Goal: Transaction & Acquisition: Subscribe to service/newsletter

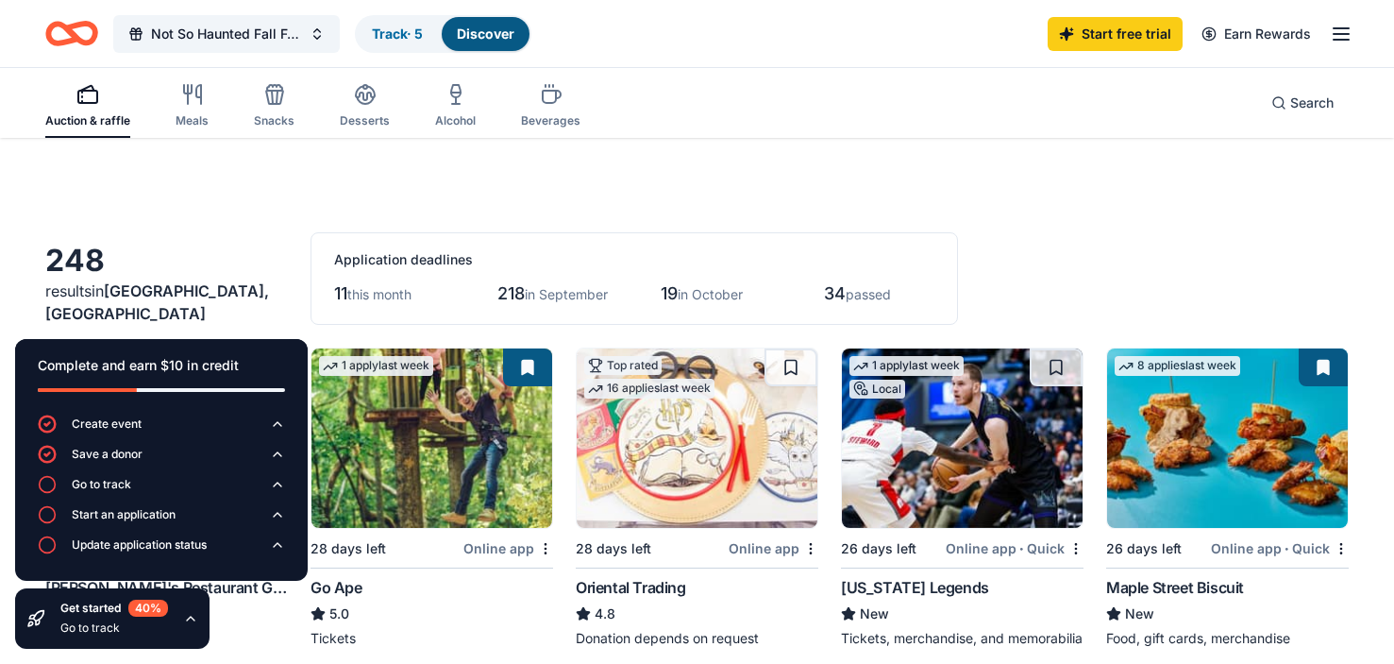
scroll to position [356, 0]
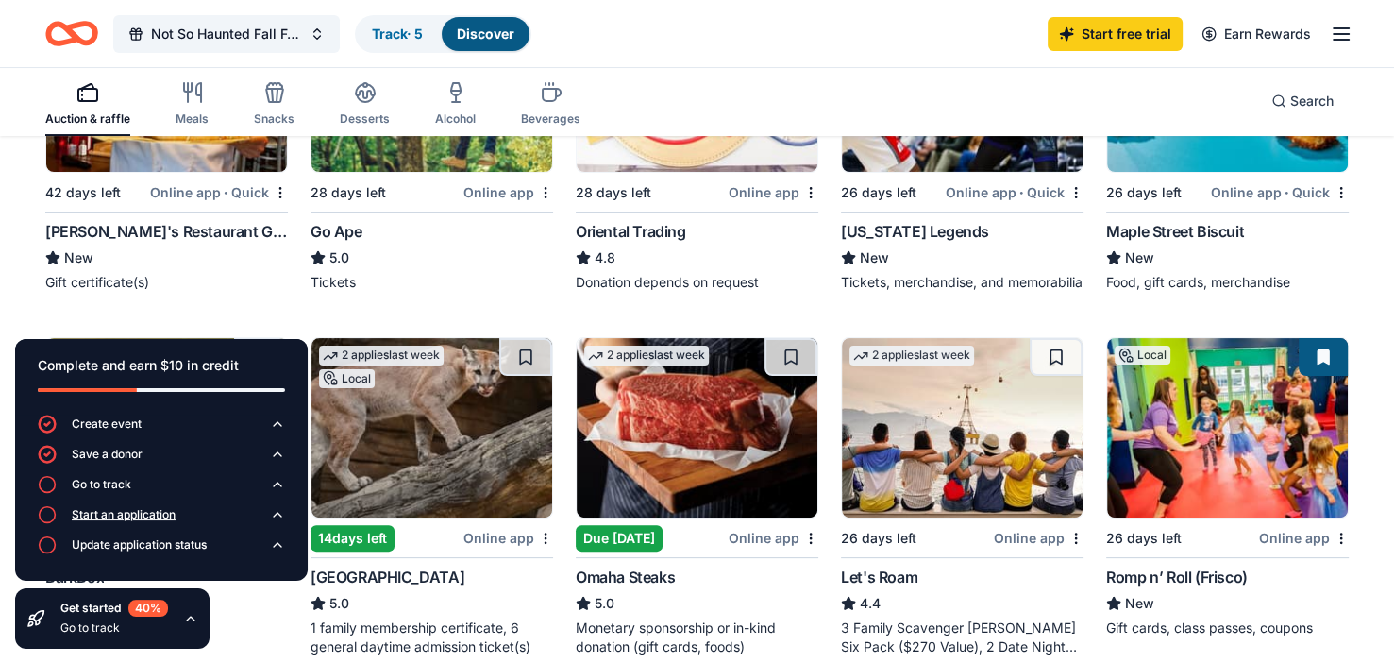
click at [45, 519] on icon "button" at bounding box center [47, 514] width 19 height 19
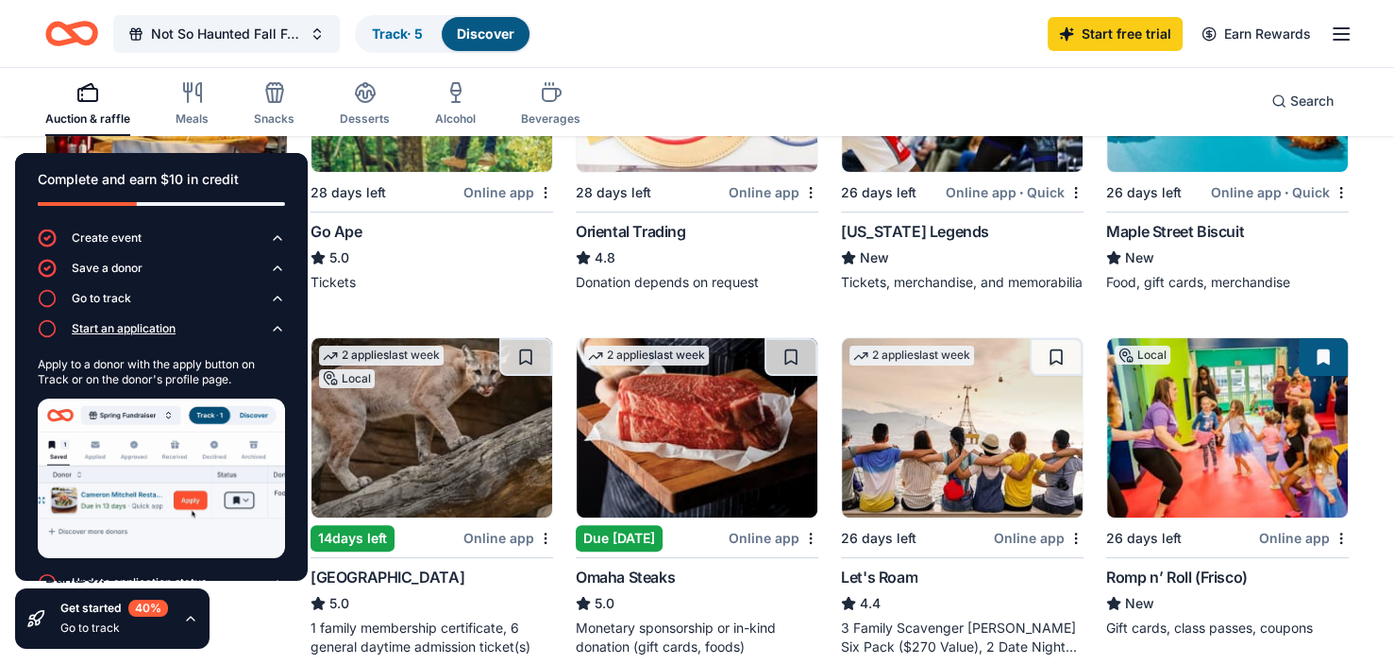
click at [45, 519] on img at bounding box center [161, 478] width 247 height 160
click at [1087, 24] on link "Start free trial" at bounding box center [1115, 34] width 135 height 34
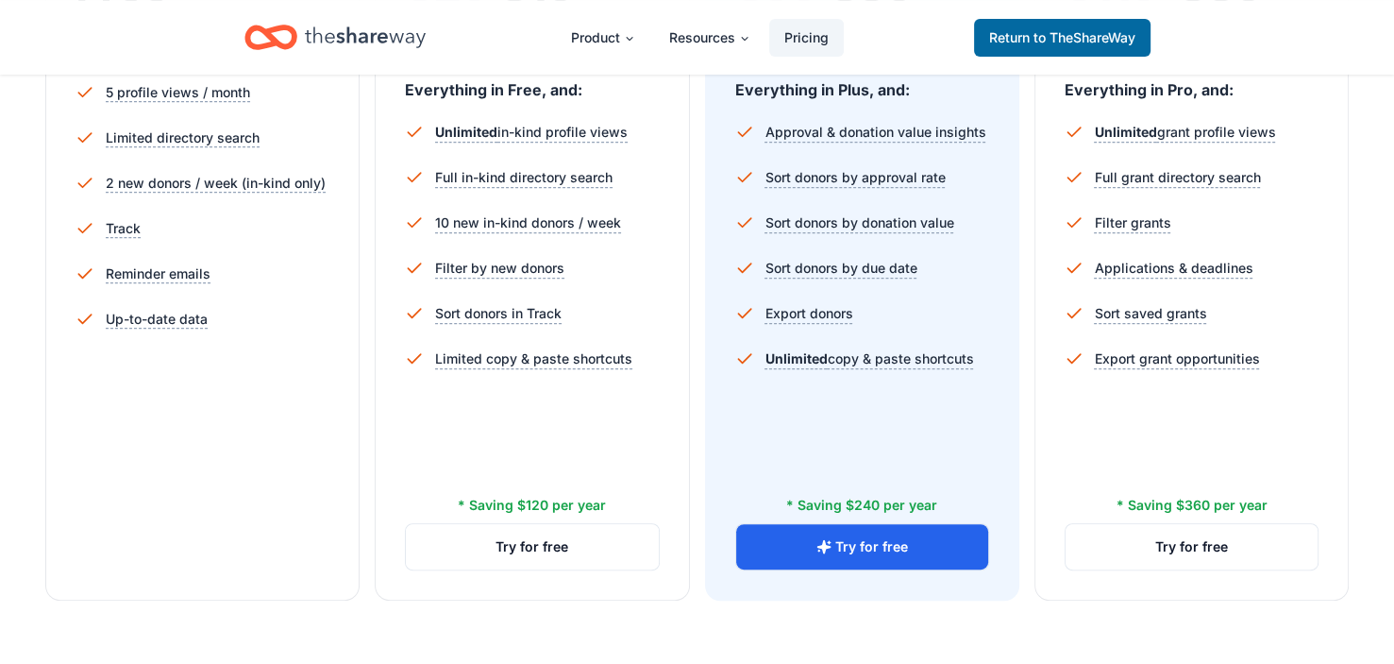
scroll to position [566, 0]
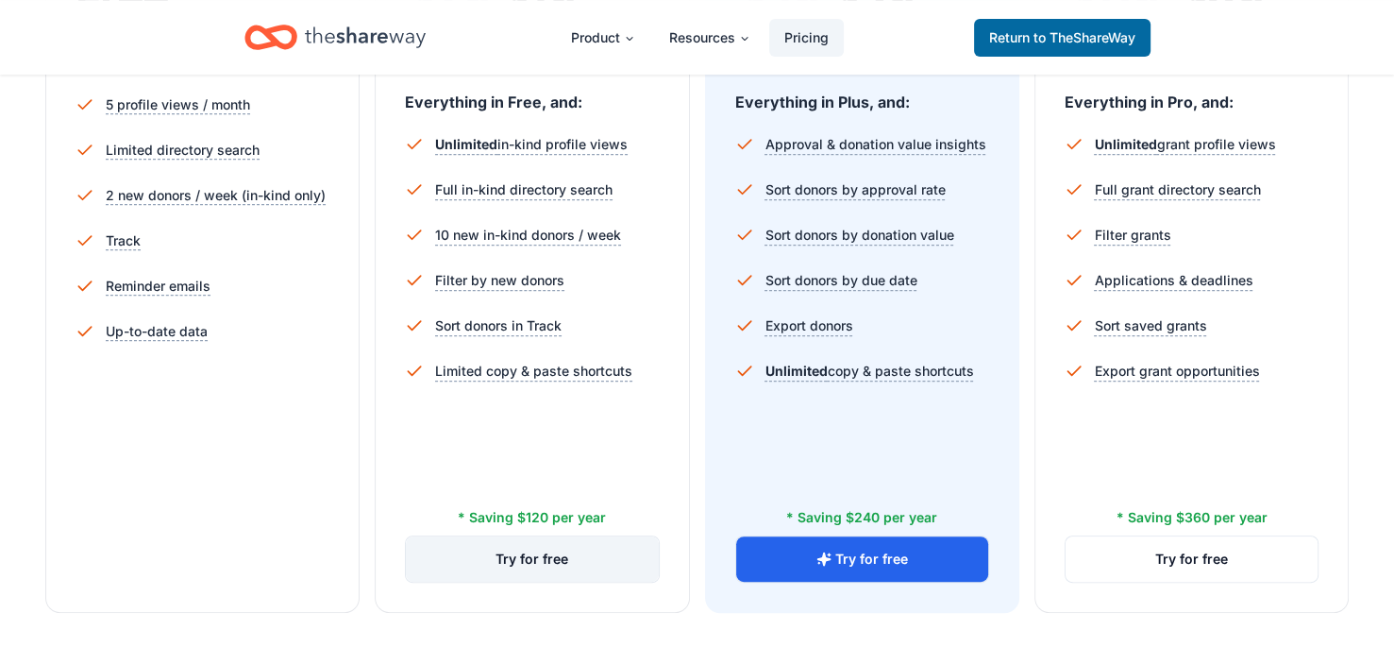
click at [514, 561] on button "Try for free" at bounding box center [532, 558] width 252 height 45
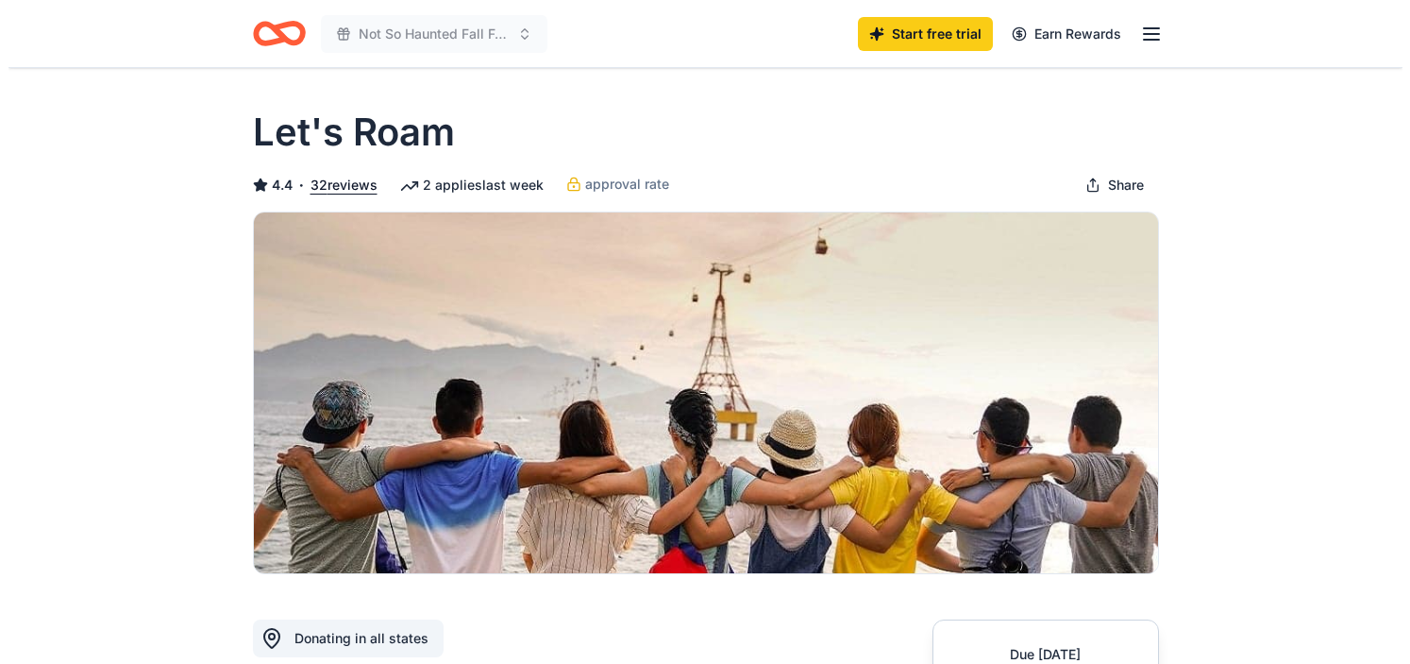
scroll to position [755, 0]
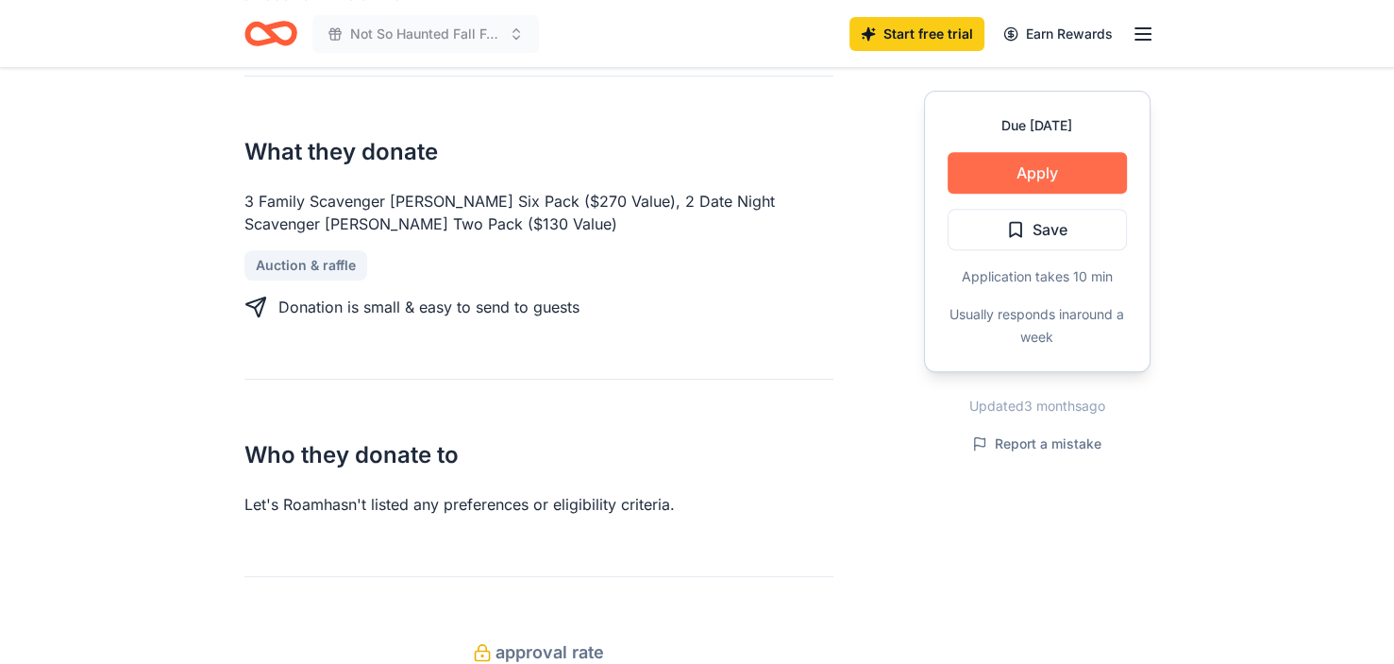
click at [1021, 165] on button "Apply" at bounding box center [1037, 173] width 179 height 42
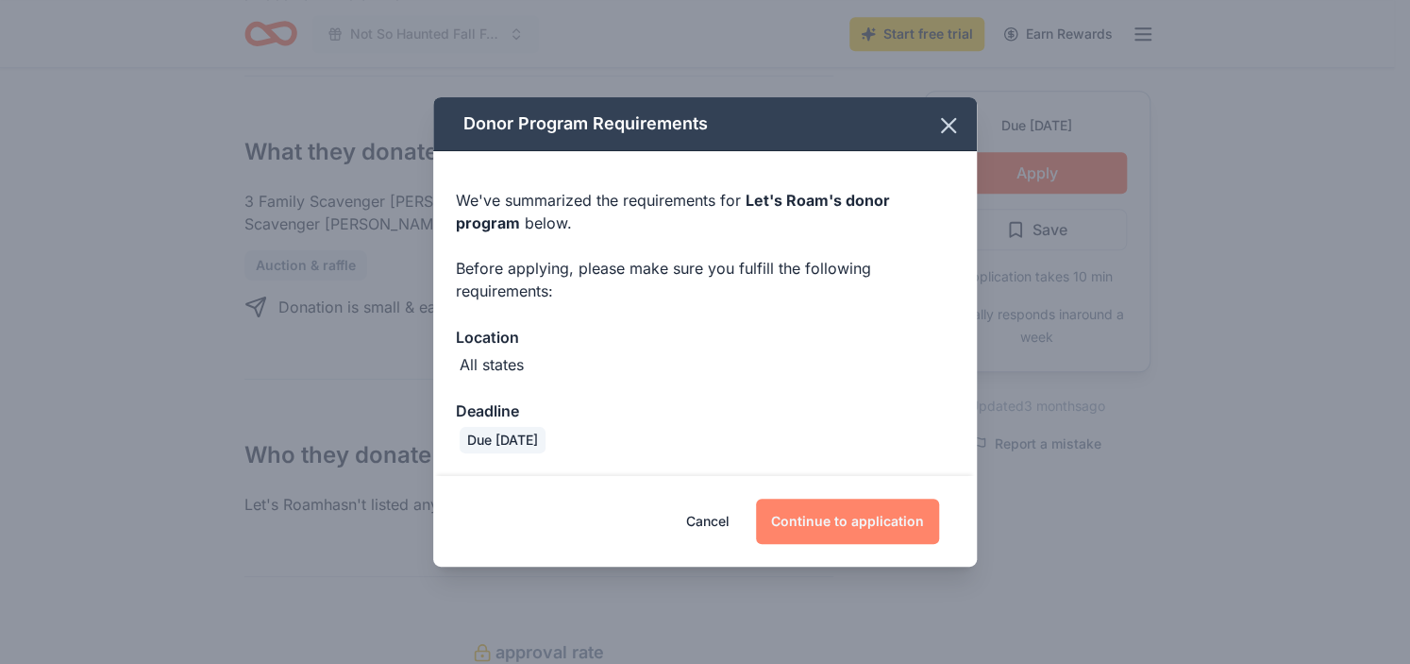
click at [873, 514] on button "Continue to application" at bounding box center [847, 520] width 183 height 45
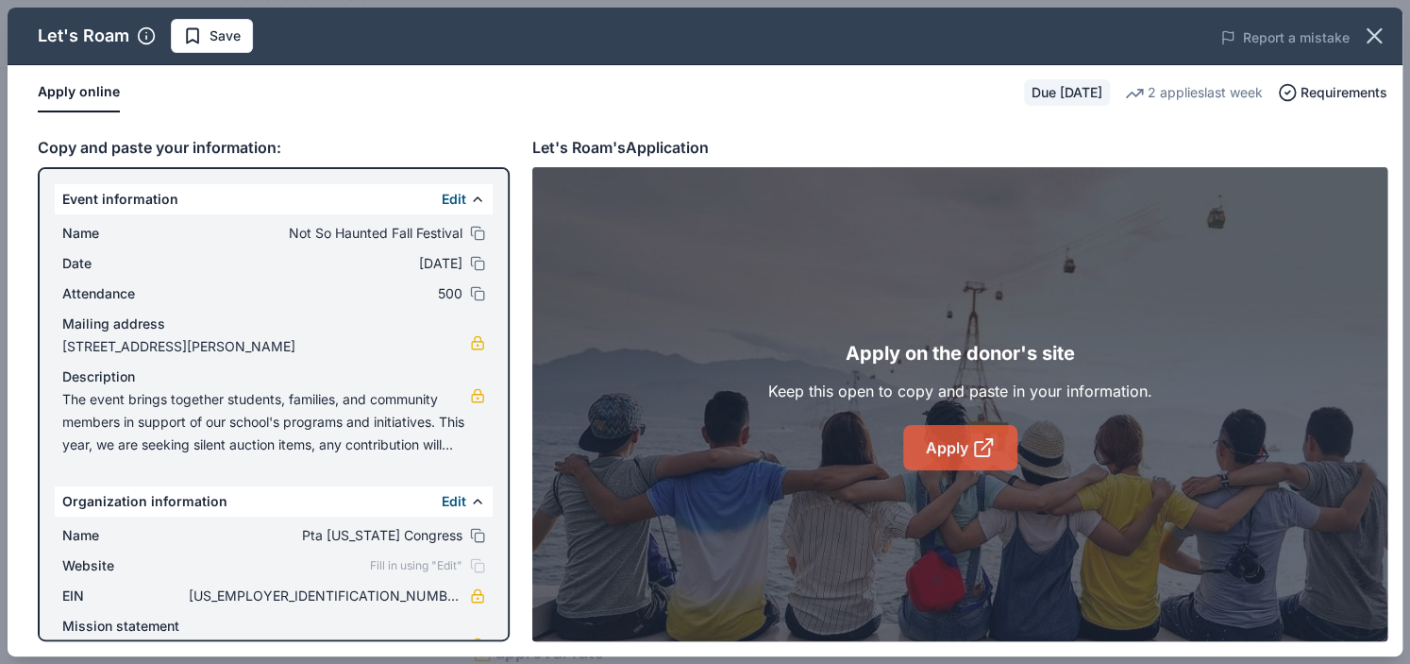
click at [943, 438] on link "Apply" at bounding box center [960, 447] width 114 height 45
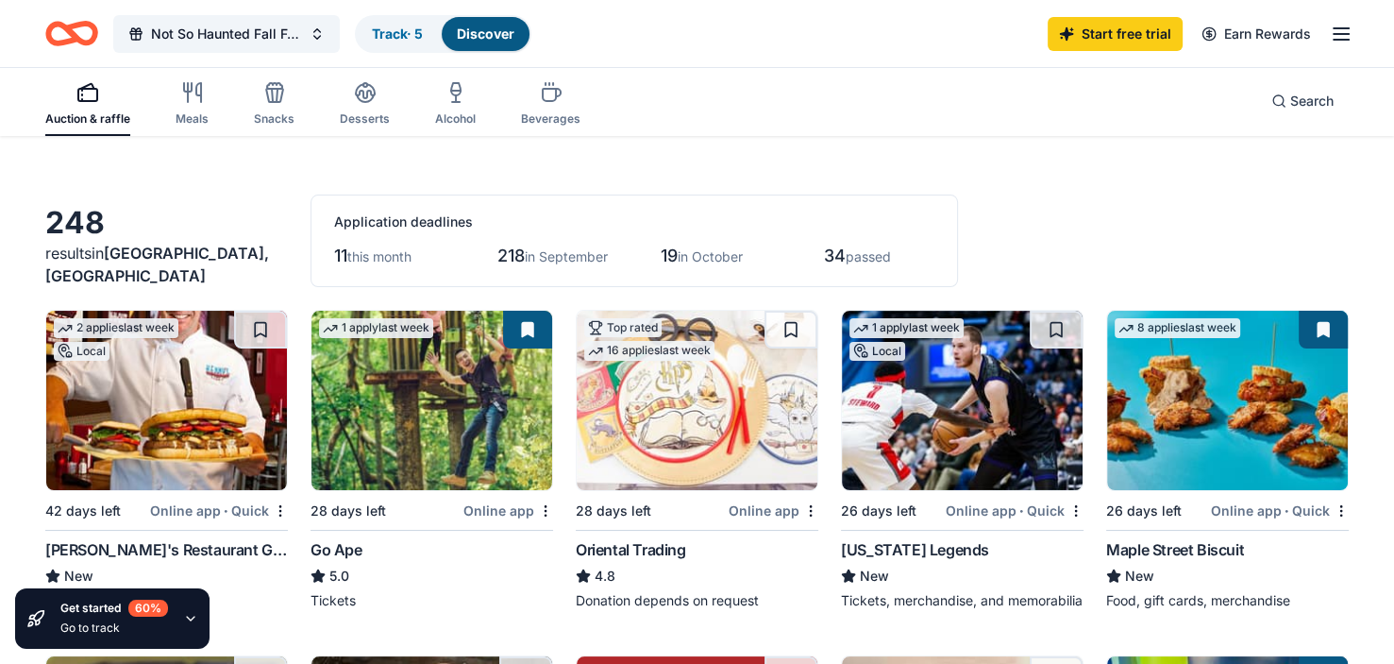
scroll to position [138, 0]
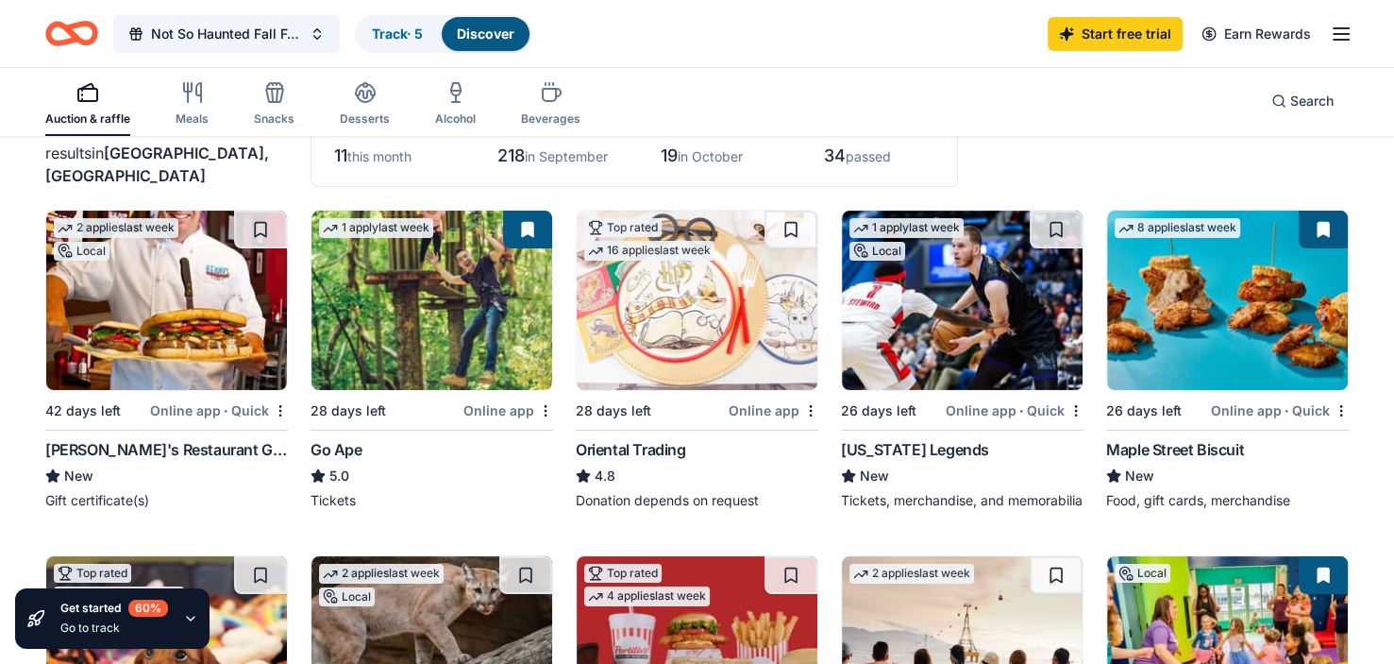
click at [242, 272] on img at bounding box center [166, 300] width 241 height 179
click at [196, 275] on img at bounding box center [166, 300] width 241 height 179
click at [205, 283] on img at bounding box center [166, 300] width 241 height 179
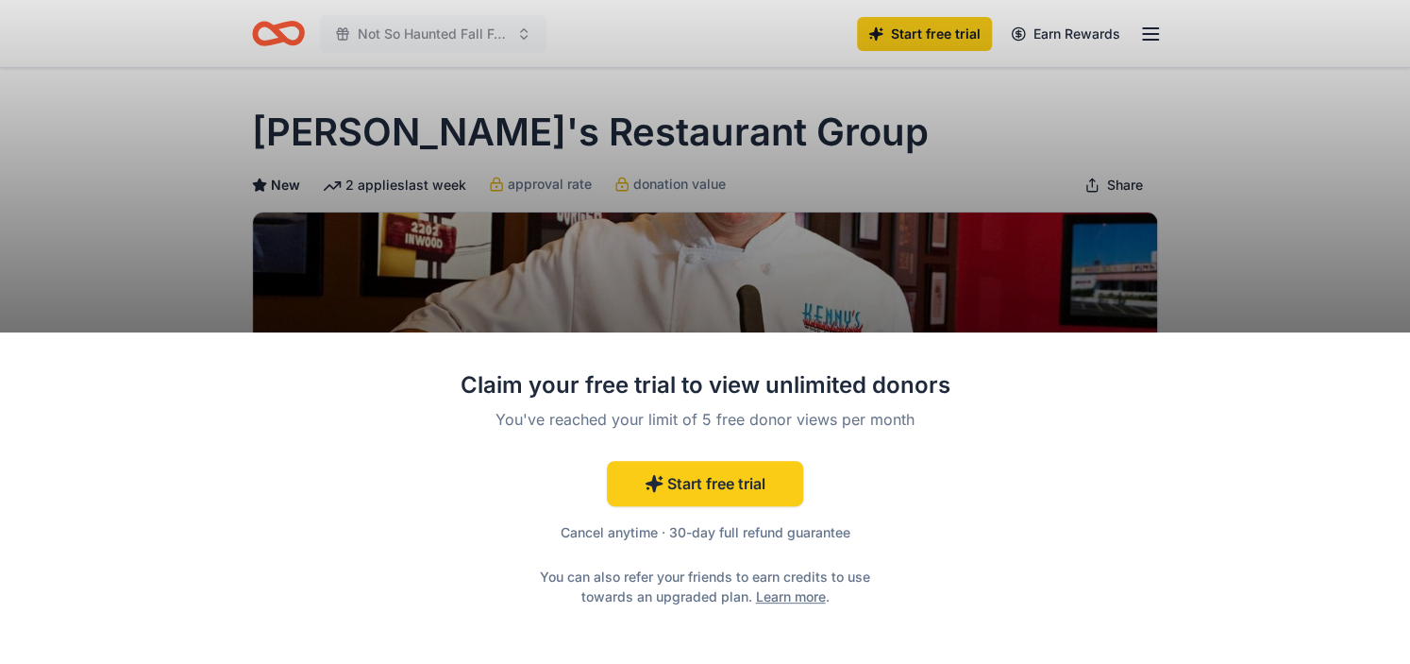
click at [1205, 218] on div "Claim your free trial to view unlimited donors You've reached your limit of 5 f…" at bounding box center [705, 332] width 1410 height 664
drag, startPoint x: 1205, startPoint y: 218, endPoint x: 1261, endPoint y: 229, distance: 57.8
click at [1261, 229] on div "Claim your free trial to view unlimited donors You've reached your limit of 5 f…" at bounding box center [705, 332] width 1410 height 664
click at [1298, 135] on div "Claim your free trial to view unlimited donors You've reached your limit of 5 f…" at bounding box center [705, 332] width 1410 height 664
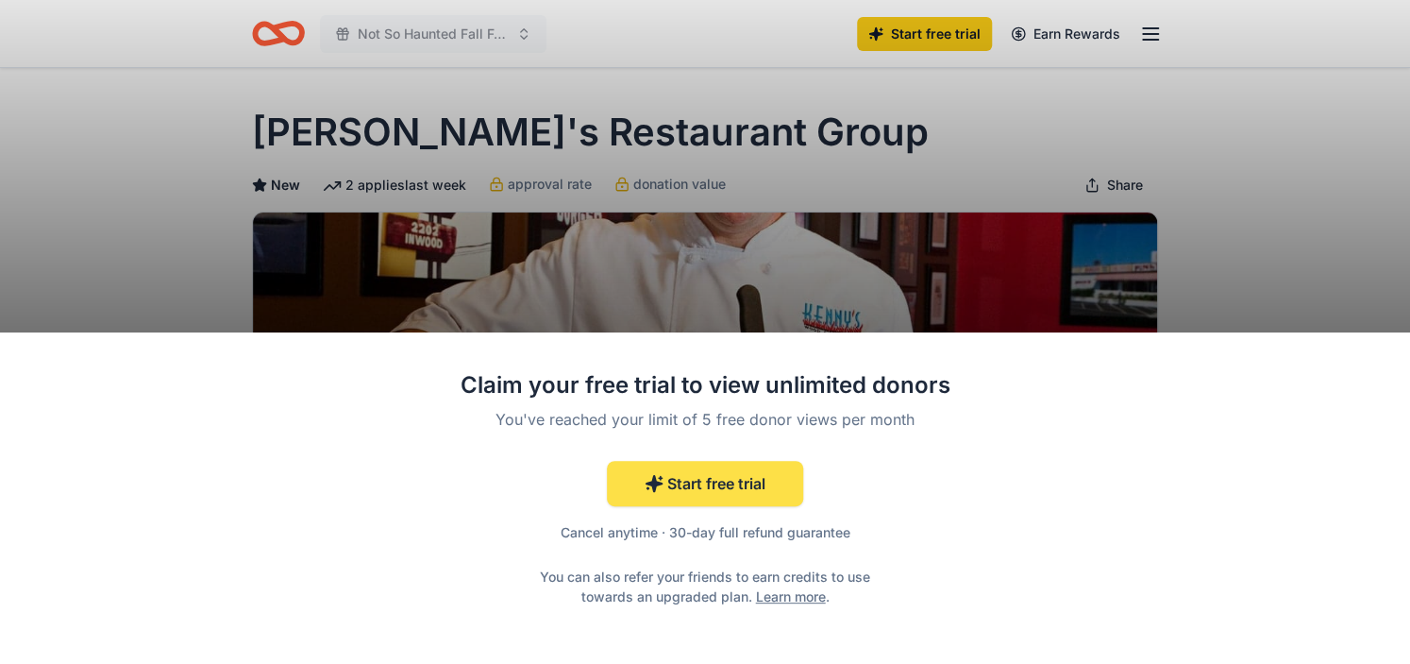
click at [801, 494] on link "Start free trial" at bounding box center [705, 483] width 196 height 45
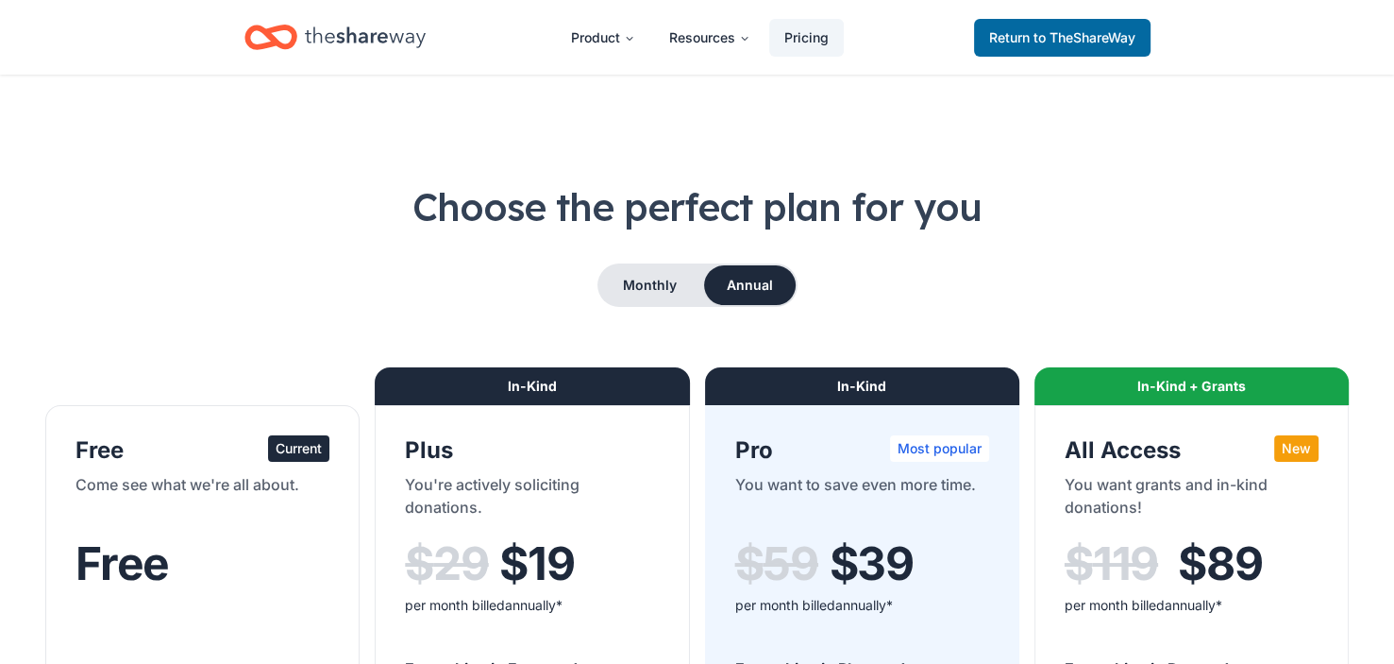
click at [306, 479] on div "Come see what we're all about." at bounding box center [203, 499] width 254 height 53
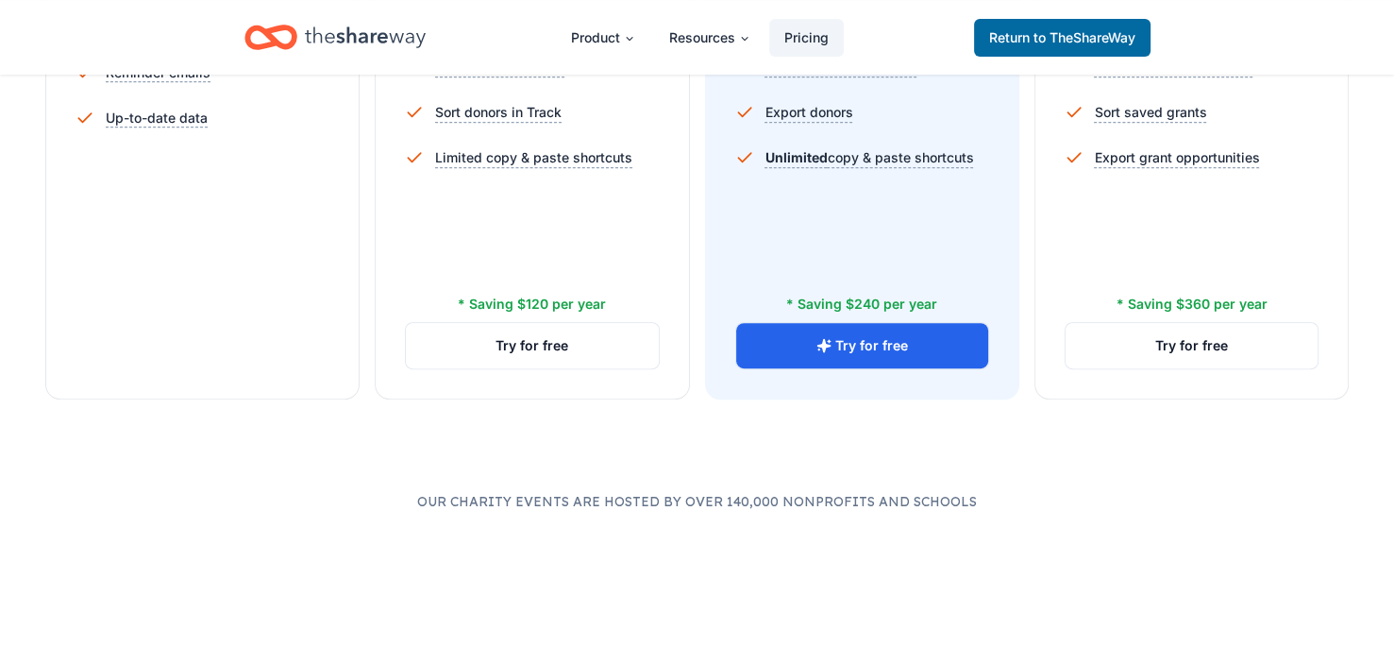
scroll to position [842, 0]
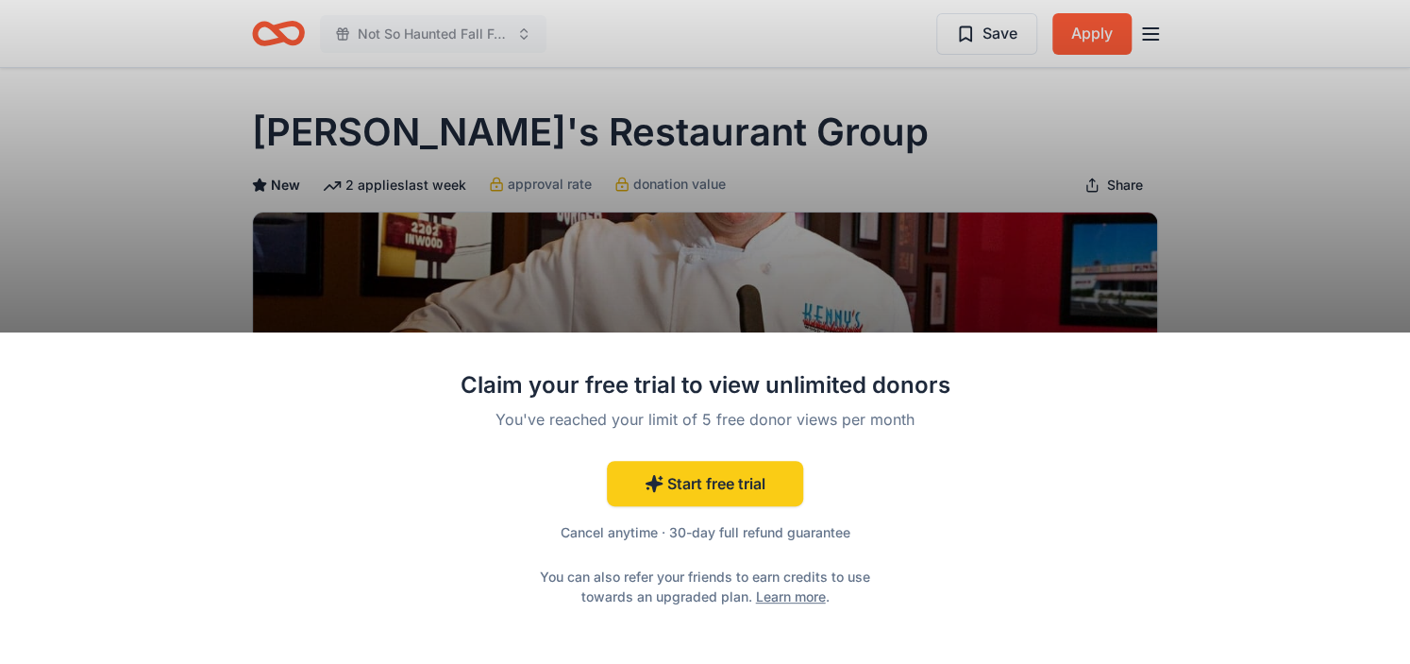
click at [756, 591] on link "Learn more" at bounding box center [791, 596] width 70 height 20
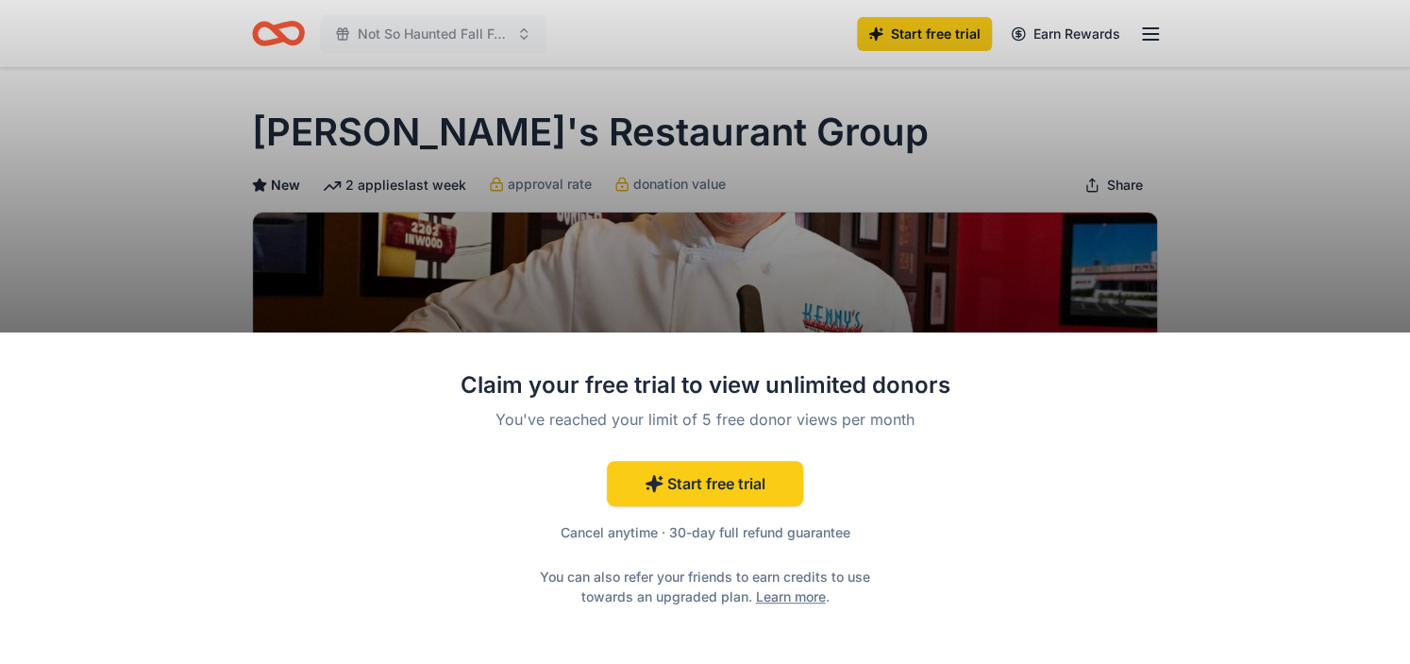
click at [1294, 224] on div "Claim your free trial to view unlimited donors You've reached your limit of 5 f…" at bounding box center [705, 332] width 1410 height 664
click at [1100, 180] on div "Claim your free trial to view unlimited donors You've reached your limit of 5 f…" at bounding box center [705, 332] width 1410 height 664
click at [1180, 490] on div "Claim your free trial to view unlimited donors You've reached your limit of 5 f…" at bounding box center [705, 498] width 1410 height 332
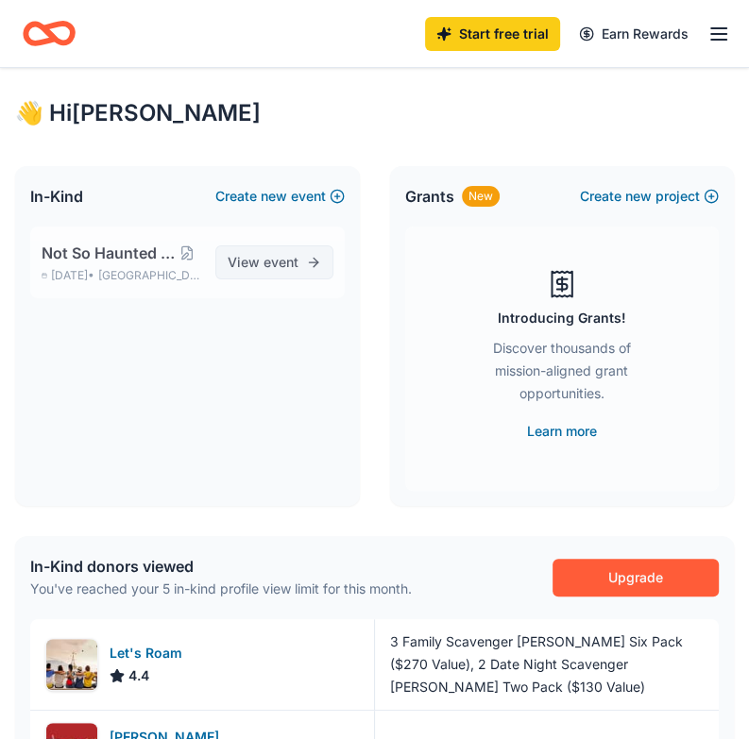
click at [287, 261] on span "event" at bounding box center [280, 262] width 35 height 16
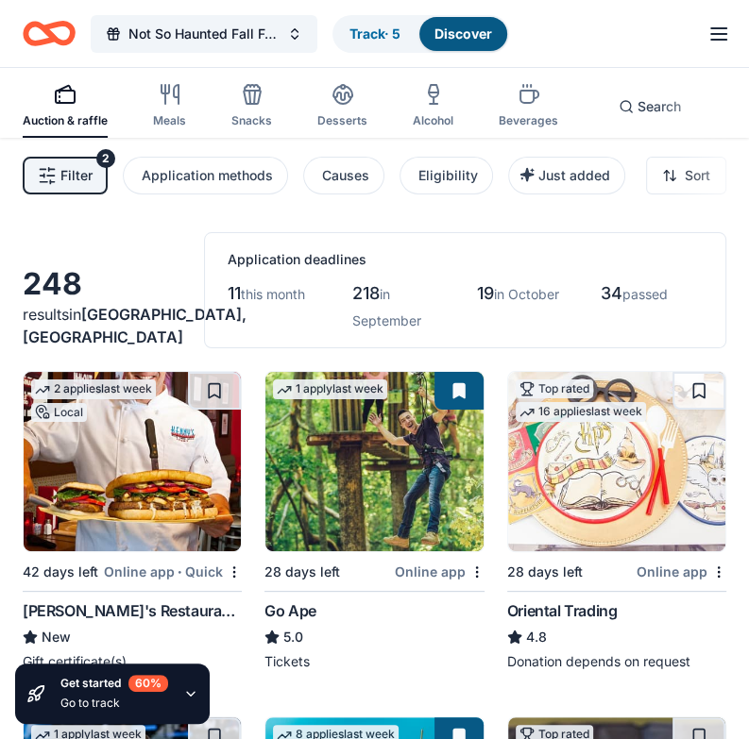
click at [149, 498] on img at bounding box center [132, 461] width 217 height 179
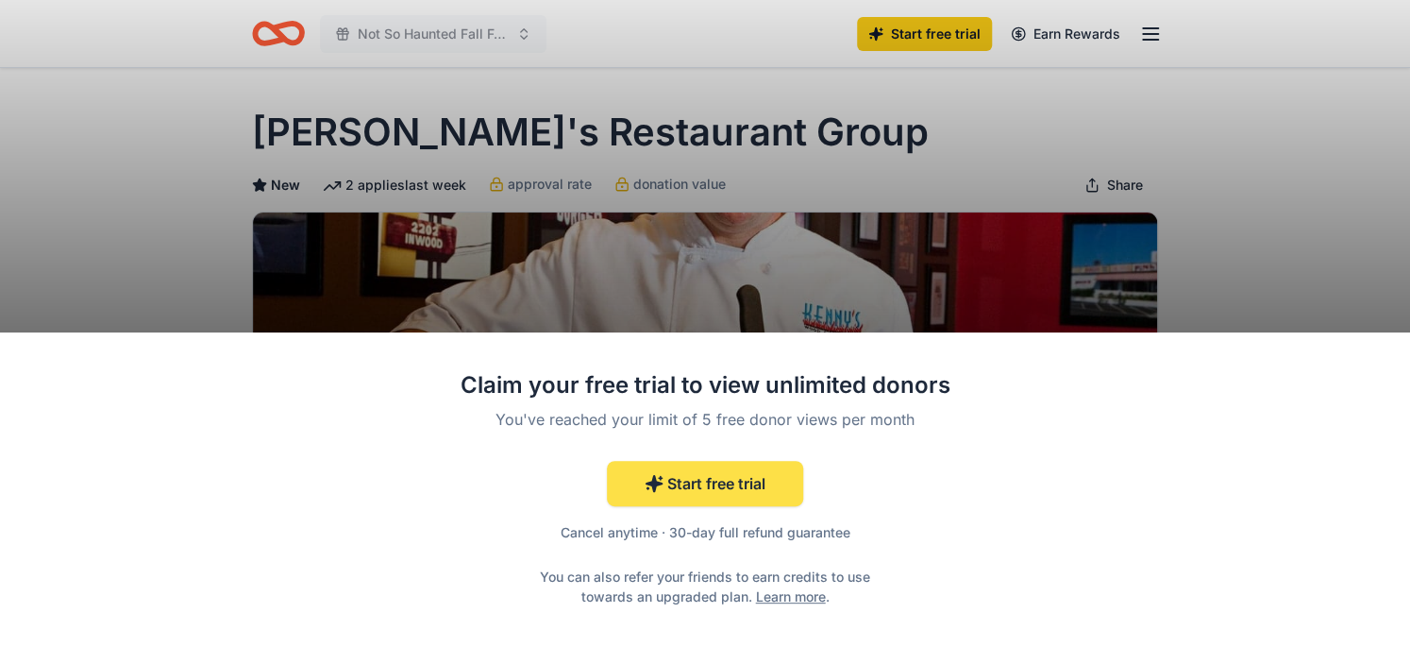
click at [699, 483] on link "Start free trial" at bounding box center [705, 483] width 196 height 45
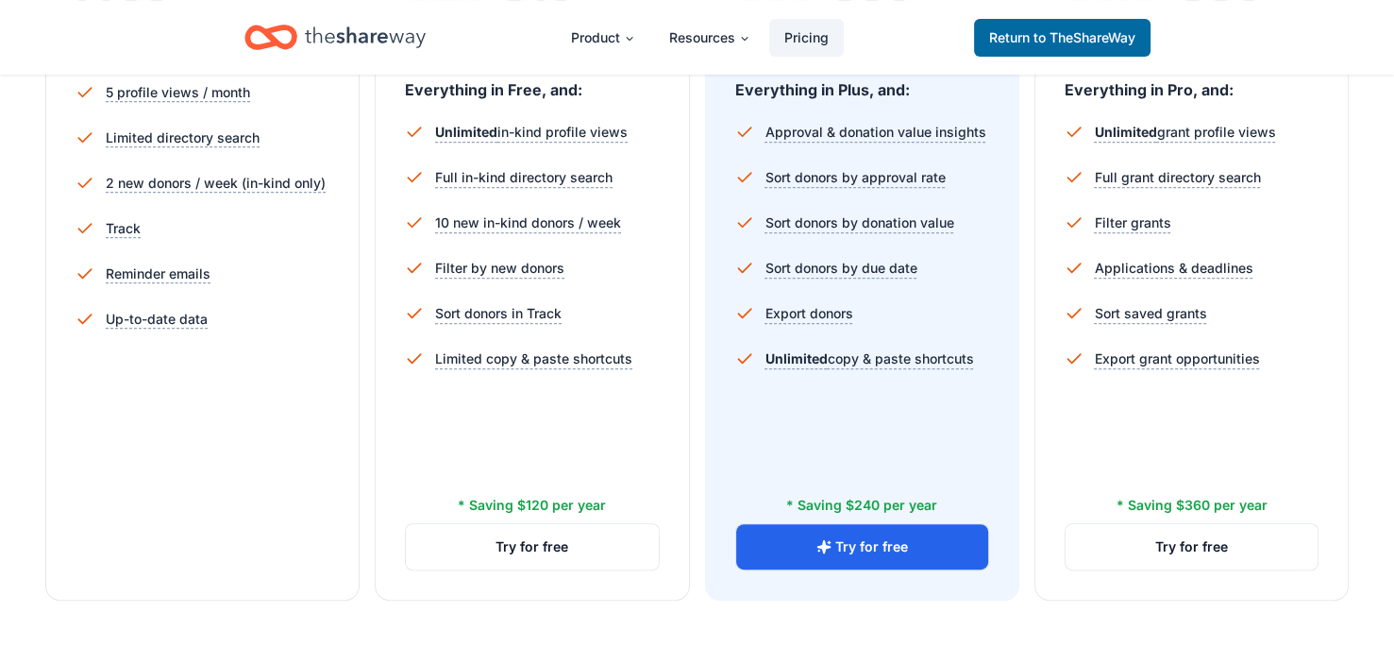
scroll to position [515, 0]
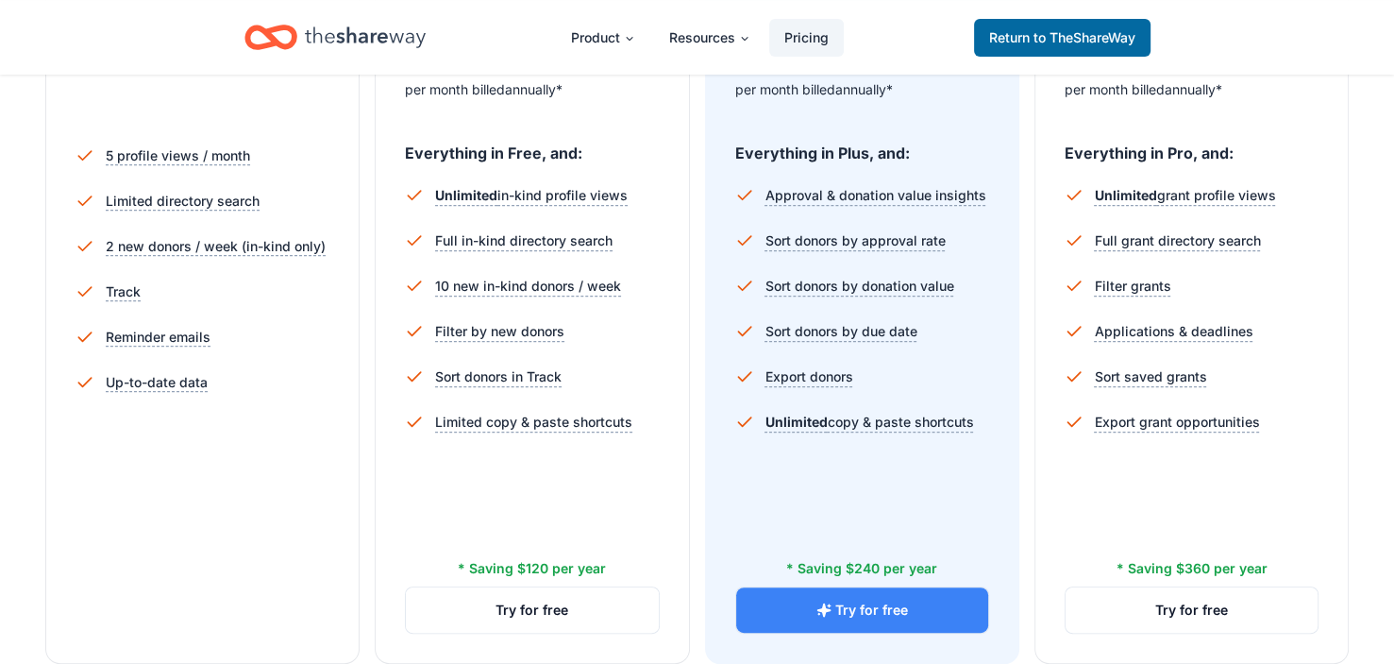
click at [882, 601] on button "Try for free" at bounding box center [862, 609] width 252 height 45
